Goal: Task Accomplishment & Management: Manage account settings

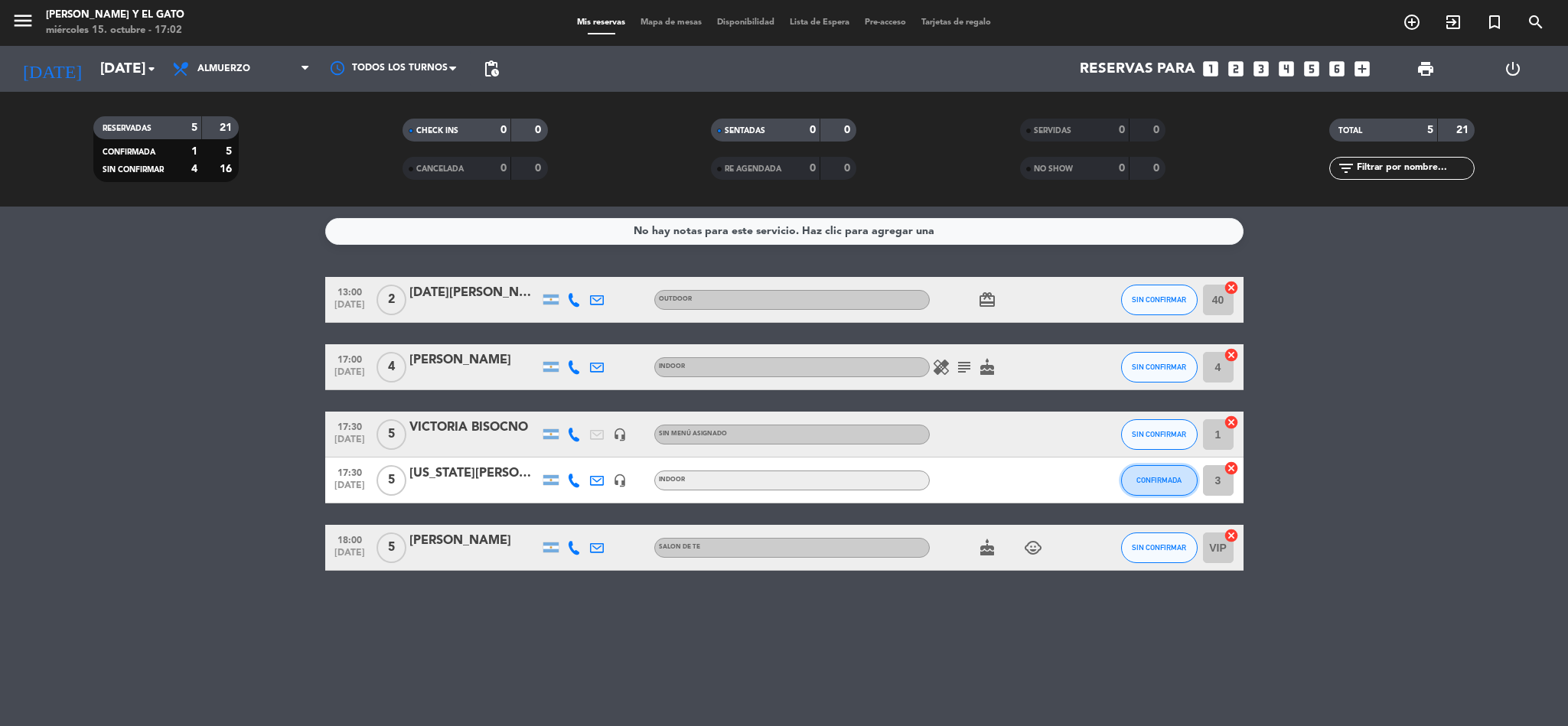
click at [1153, 478] on span "CONFIRMADA" at bounding box center [1159, 480] width 45 height 9
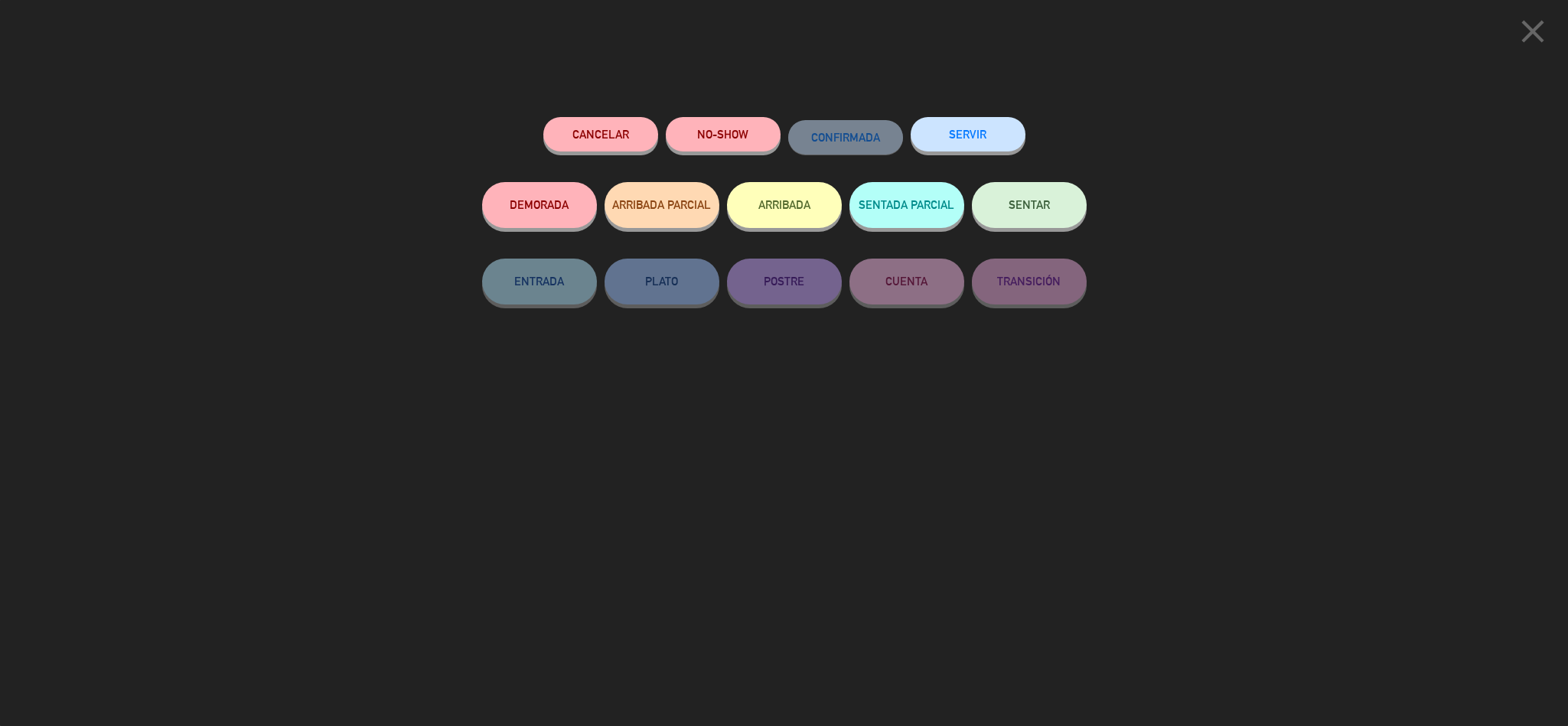
click at [743, 207] on button "ARRIBADA" at bounding box center [785, 205] width 115 height 46
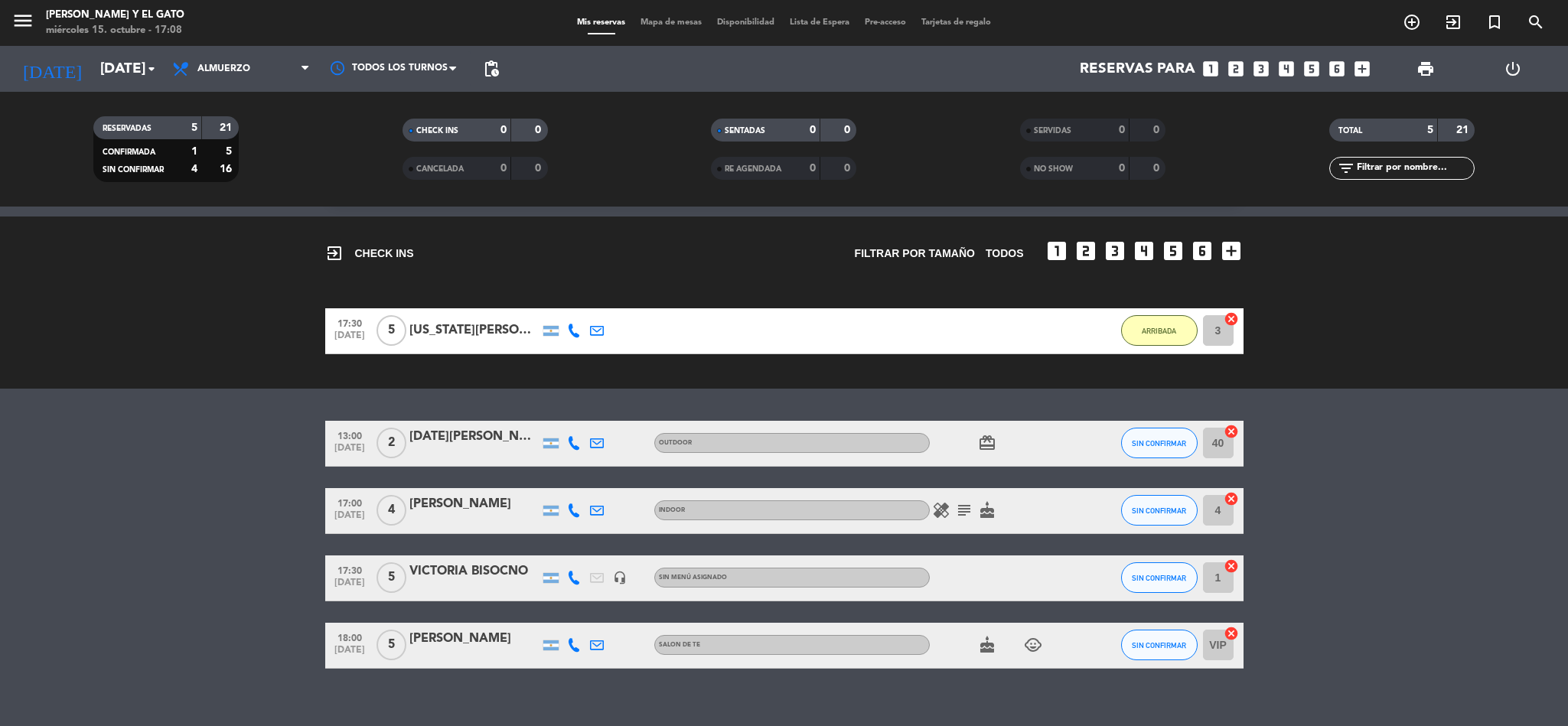
scroll to position [58, 0]
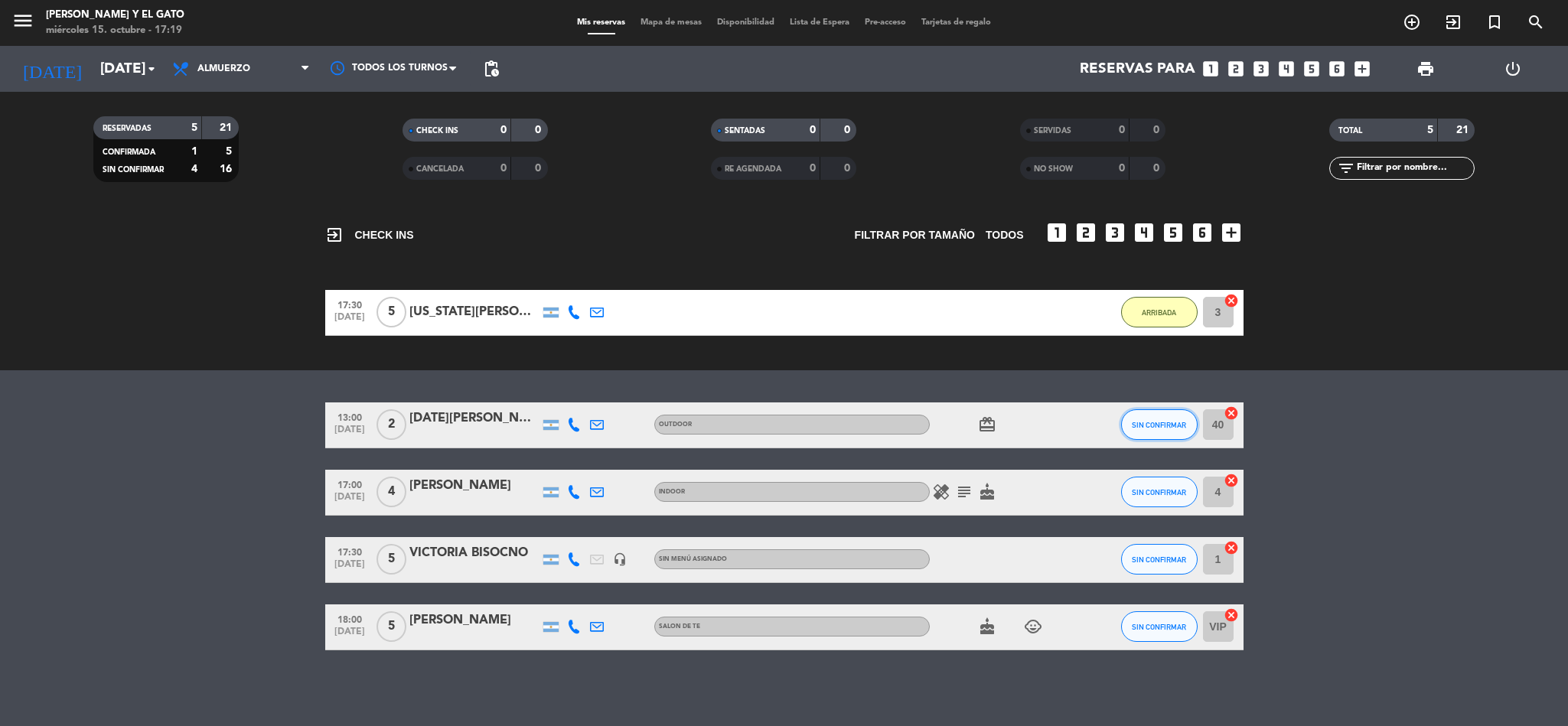
click at [1153, 424] on span "SIN CONFIRMAR" at bounding box center [1159, 424] width 55 height 9
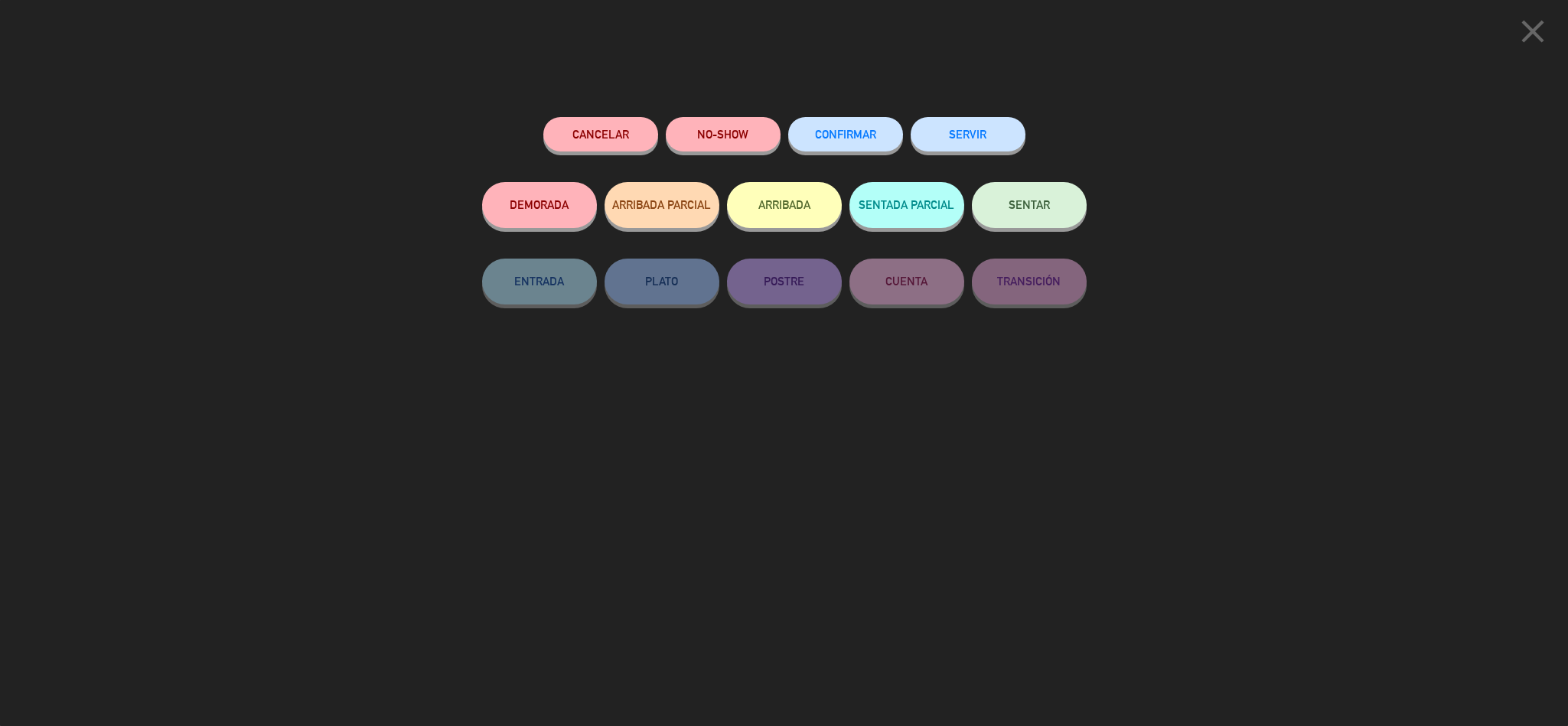
drag, startPoint x: 1536, startPoint y: 436, endPoint x: 1487, endPoint y: 404, distance: 58.5
click at [1536, 437] on div "close Cancelar NO-SHOW CONFIRMAR SERVIR DEMORADA ARRIBADA PARCIAL ARRIBADA SENT…" at bounding box center [784, 363] width 1568 height 726
click at [1532, 33] on icon "close" at bounding box center [1533, 32] width 38 height 38
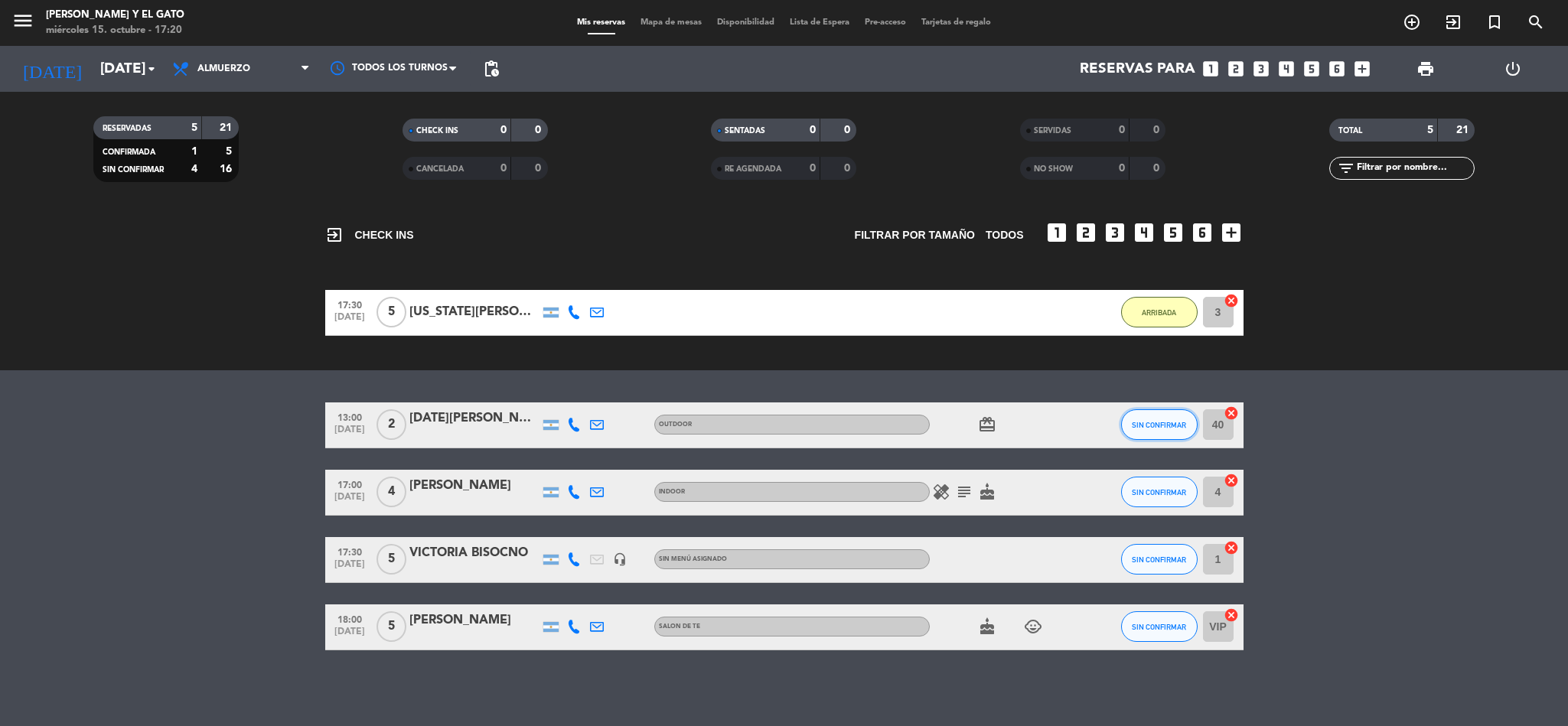
click at [1156, 422] on span "SIN CONFIRMAR" at bounding box center [1159, 424] width 55 height 9
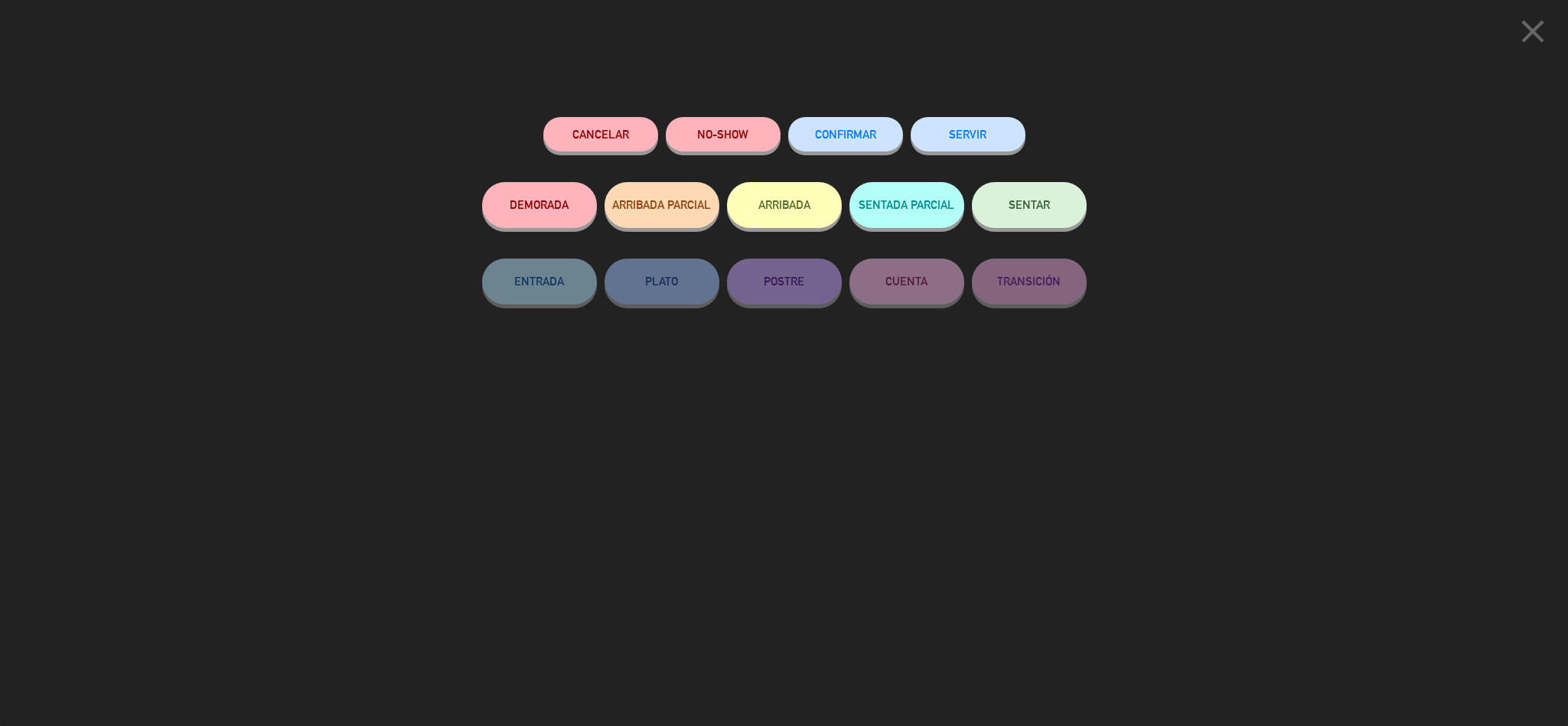
click at [758, 207] on button "ARRIBADA" at bounding box center [785, 205] width 115 height 46
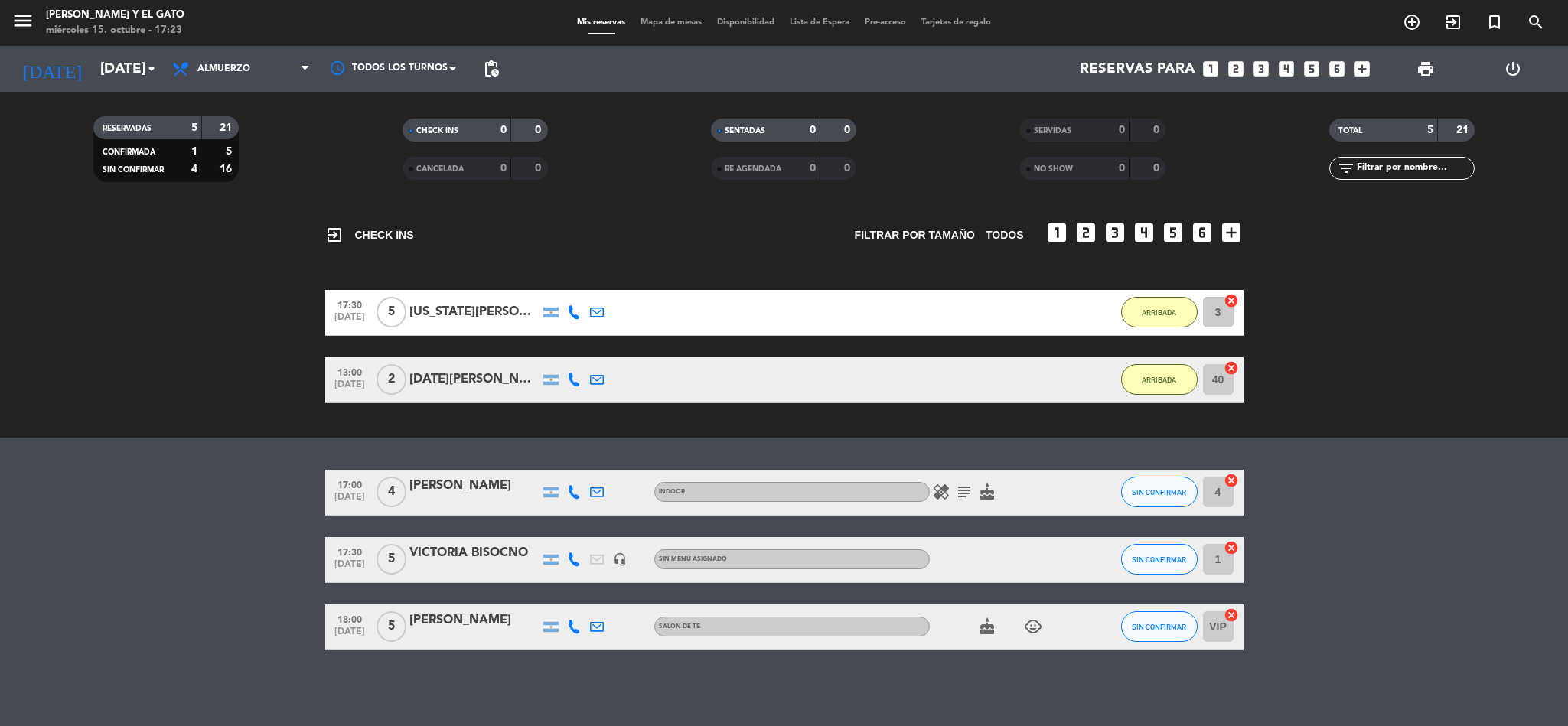
drag, startPoint x: 147, startPoint y: 437, endPoint x: 125, endPoint y: 439, distance: 22.1
click at [161, 439] on div "No hay notas para este servicio. Haz clic para agregar una exit_to_app CHECK IN…" at bounding box center [784, 466] width 1568 height 519
click at [35, 531] on bookings-row "17:00 [DATE] 4 [PERSON_NAME] INDOOR healing subject cake SIN CONFIRMAR 4 cancel…" at bounding box center [784, 559] width 1568 height 180
click at [1137, 570] on button "SIN CONFIRMAR" at bounding box center [1160, 559] width 77 height 31
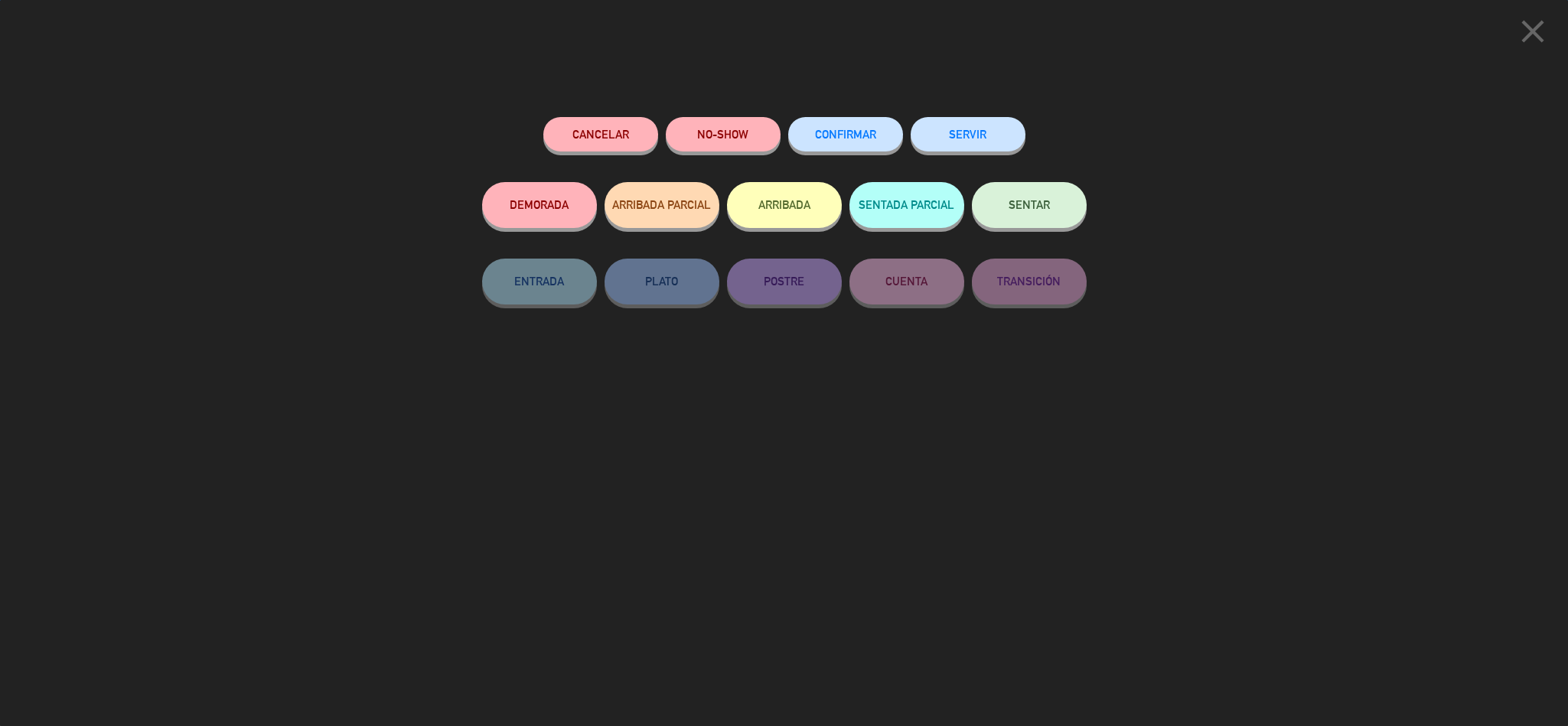
drag, startPoint x: 822, startPoint y: 195, endPoint x: 862, endPoint y: 177, distance: 43.9
click at [822, 197] on button "ARRIBADA" at bounding box center [785, 205] width 115 height 46
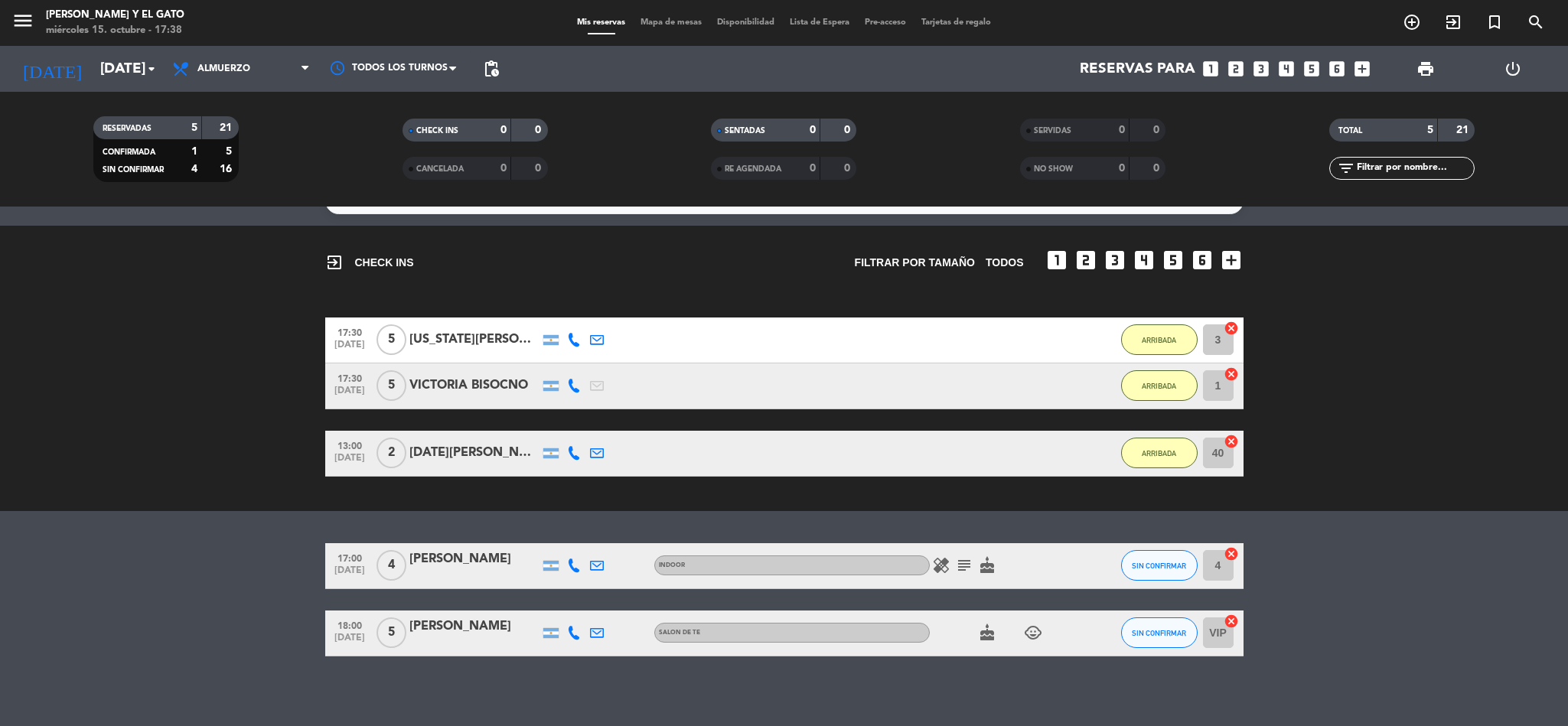
scroll to position [37, 0]
